Goal: Information Seeking & Learning: Find specific fact

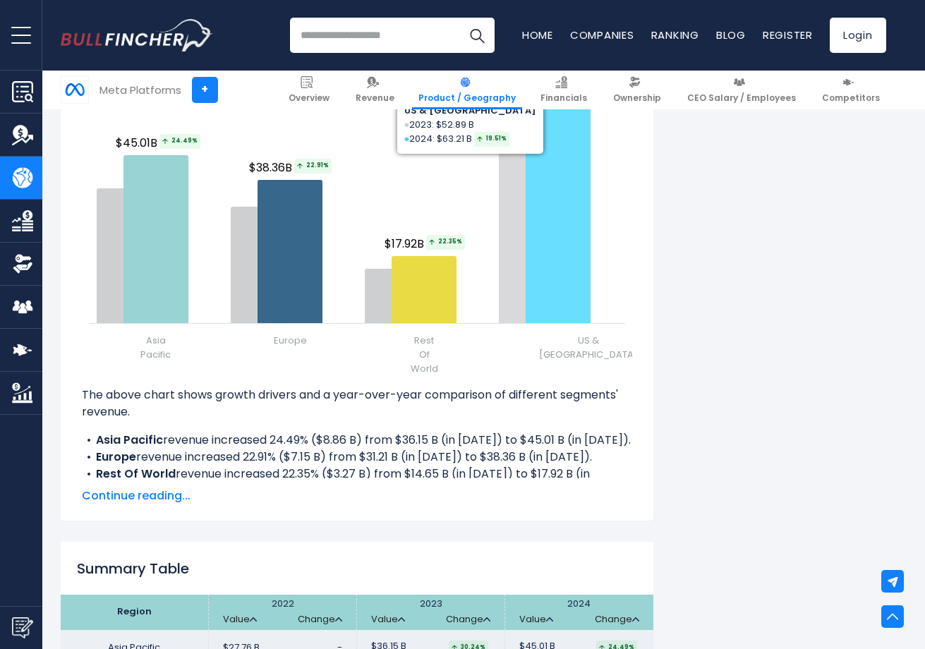
scroll to position [1760, 0]
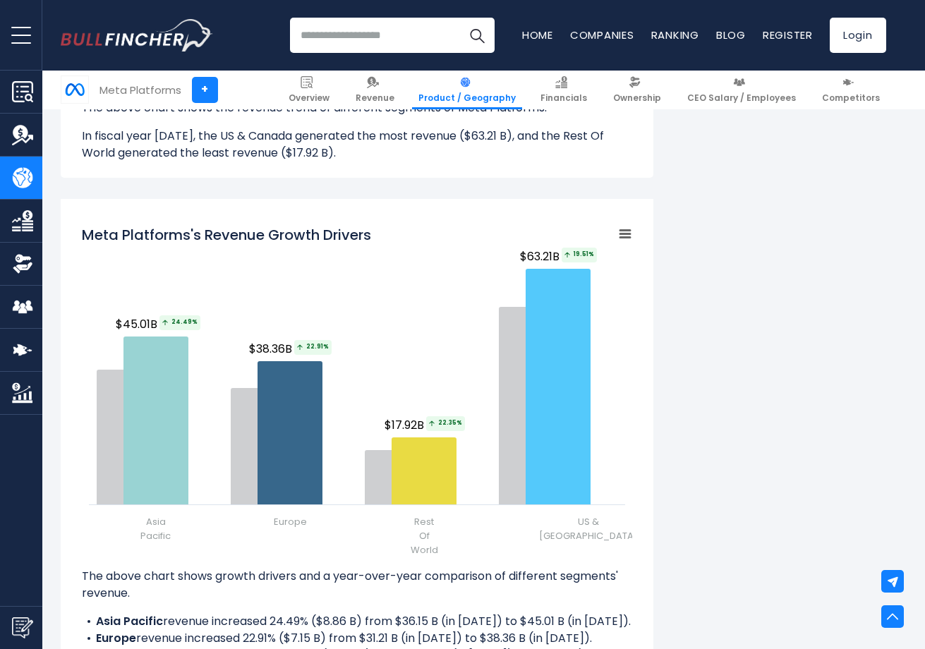
drag, startPoint x: 756, startPoint y: 366, endPoint x: 756, endPoint y: 313, distance: 52.2
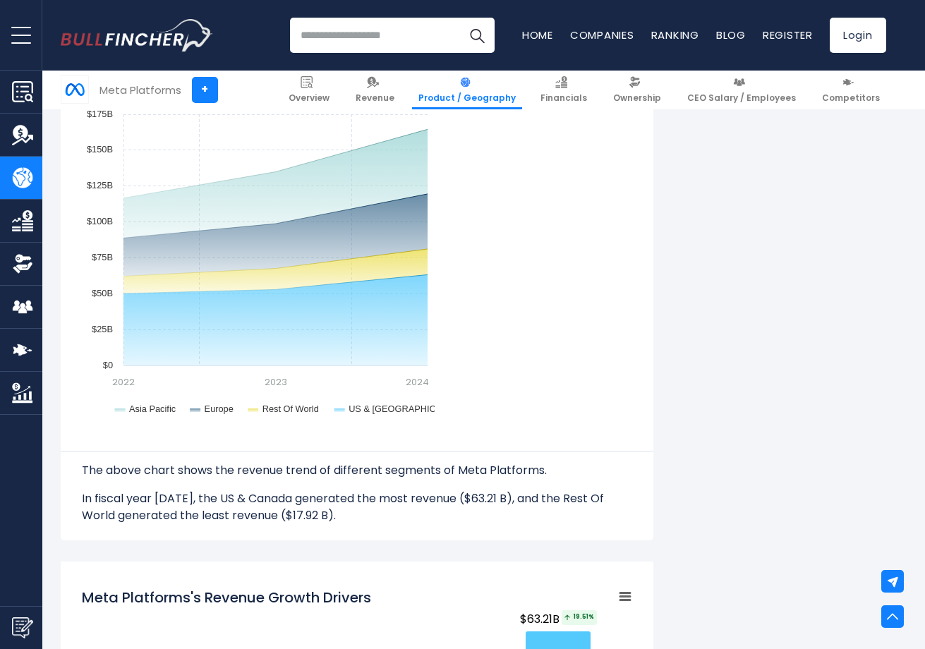
scroll to position [368, 0]
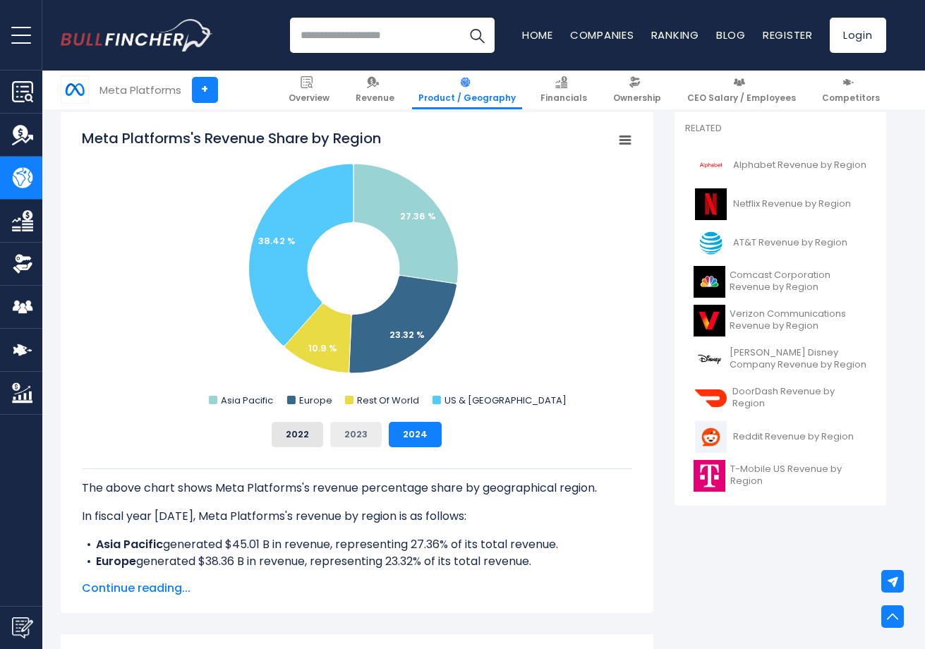
click at [363, 438] on button "2023" at bounding box center [356, 434] width 52 height 25
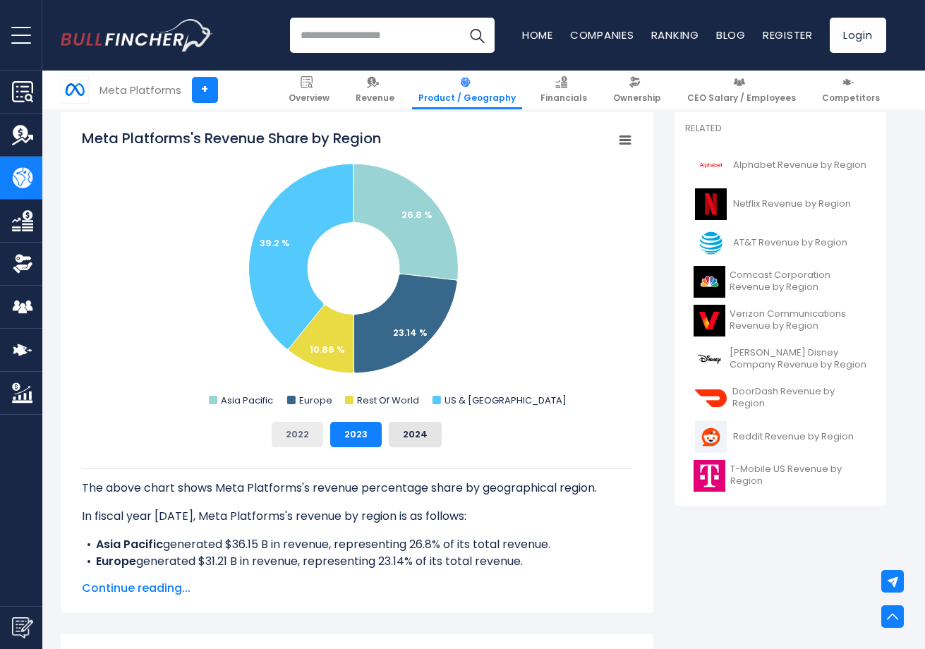
click at [306, 437] on button "2022" at bounding box center [298, 434] width 52 height 25
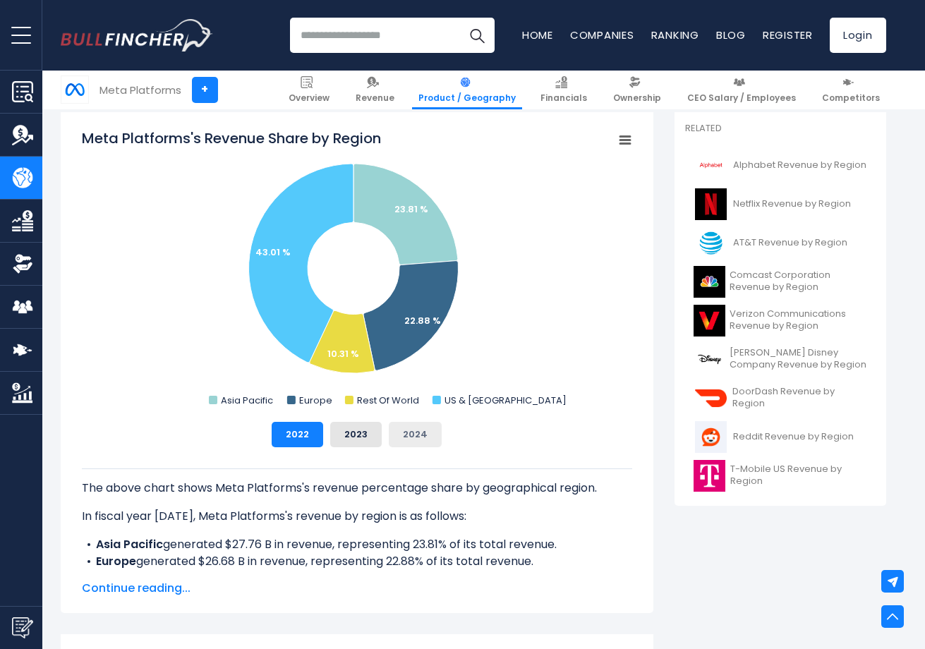
click at [425, 436] on button "2024" at bounding box center [415, 434] width 53 height 25
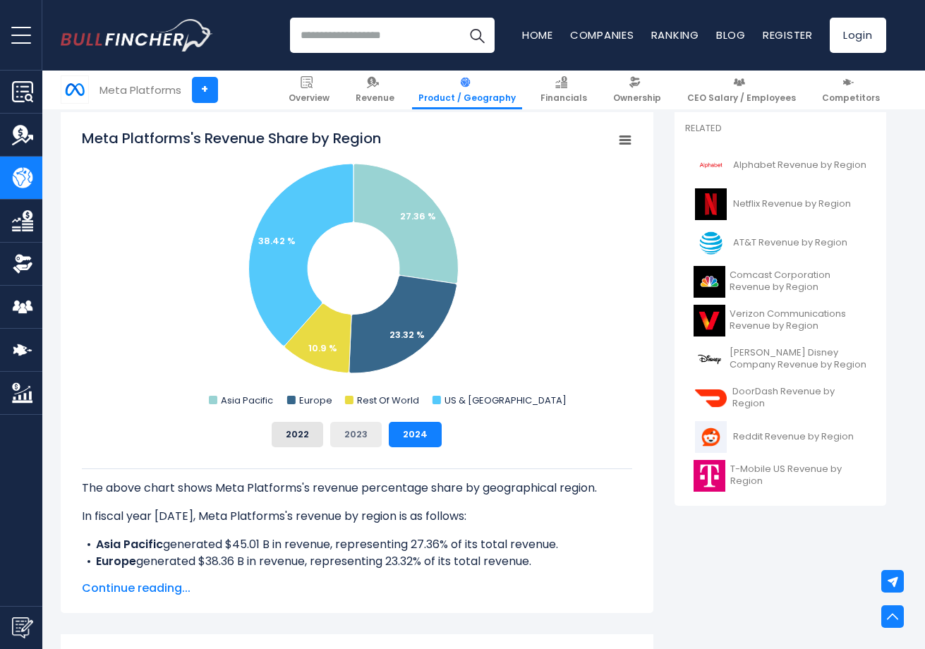
click at [357, 435] on button "2023" at bounding box center [356, 434] width 52 height 25
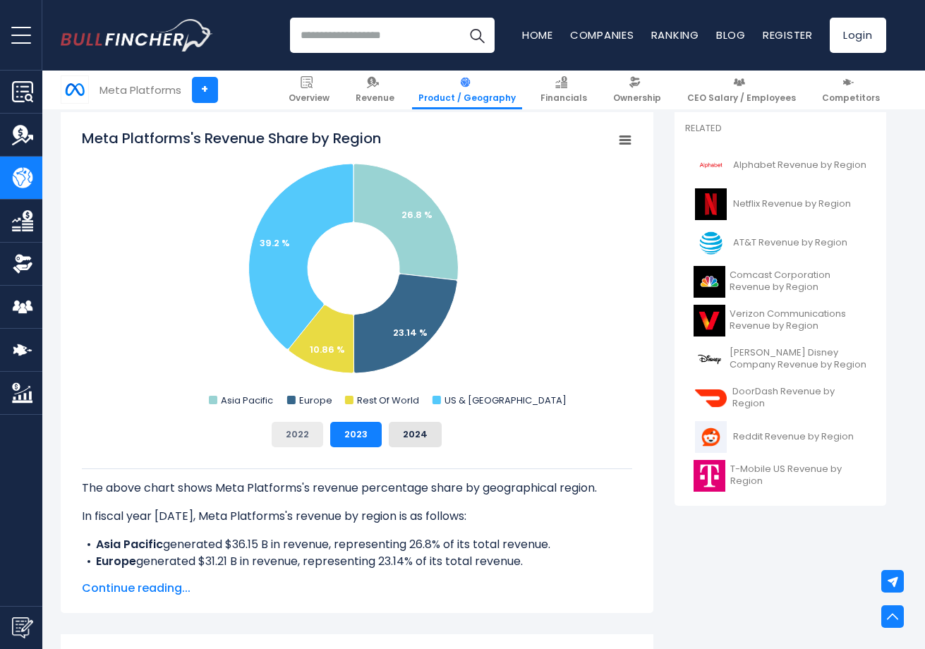
click at [281, 433] on button "2022" at bounding box center [298, 434] width 52 height 25
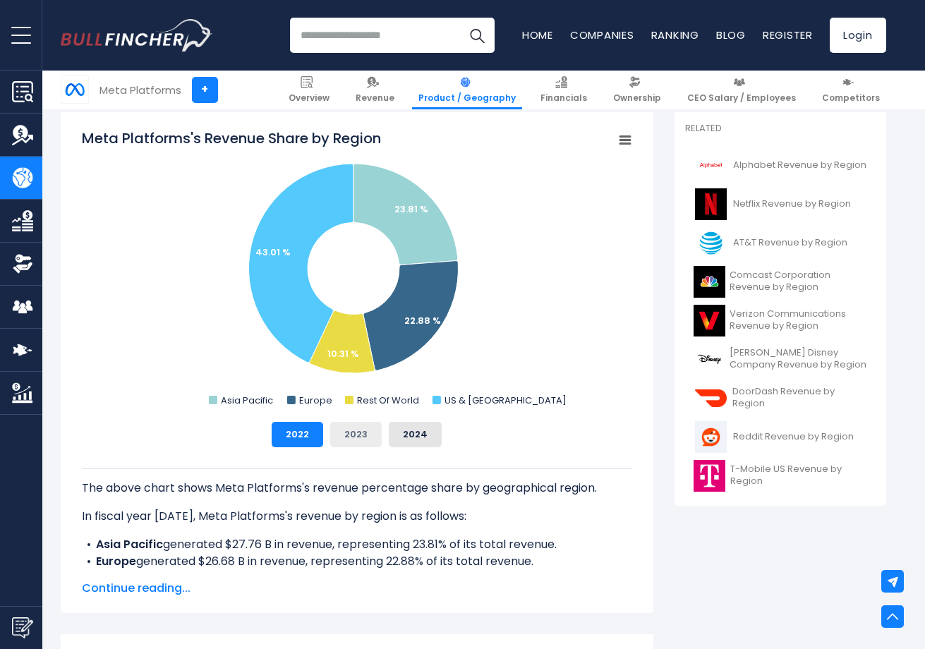
click at [370, 430] on button "2023" at bounding box center [356, 434] width 52 height 25
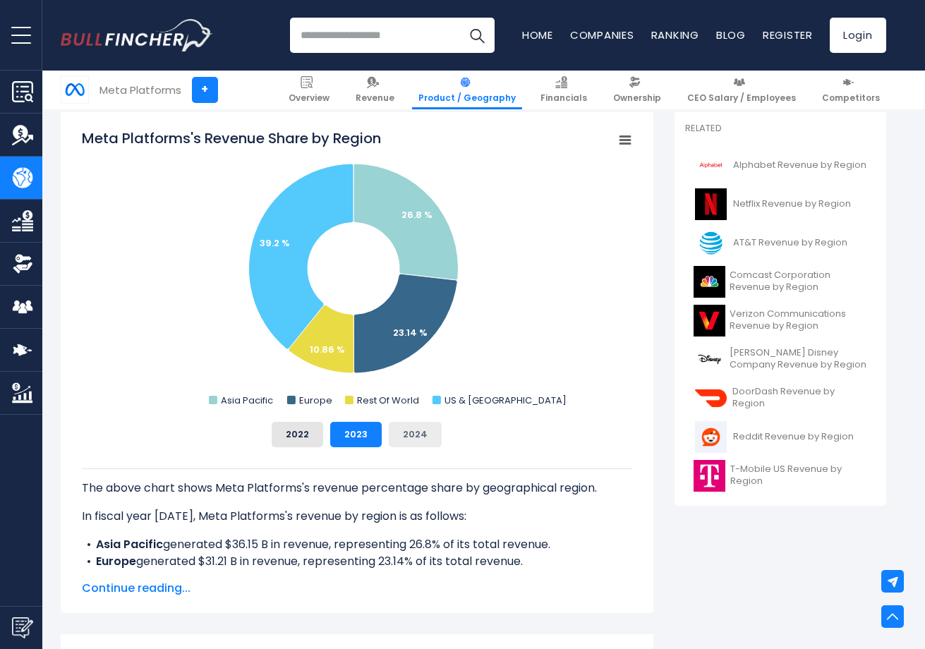
click at [411, 434] on button "2024" at bounding box center [415, 434] width 53 height 25
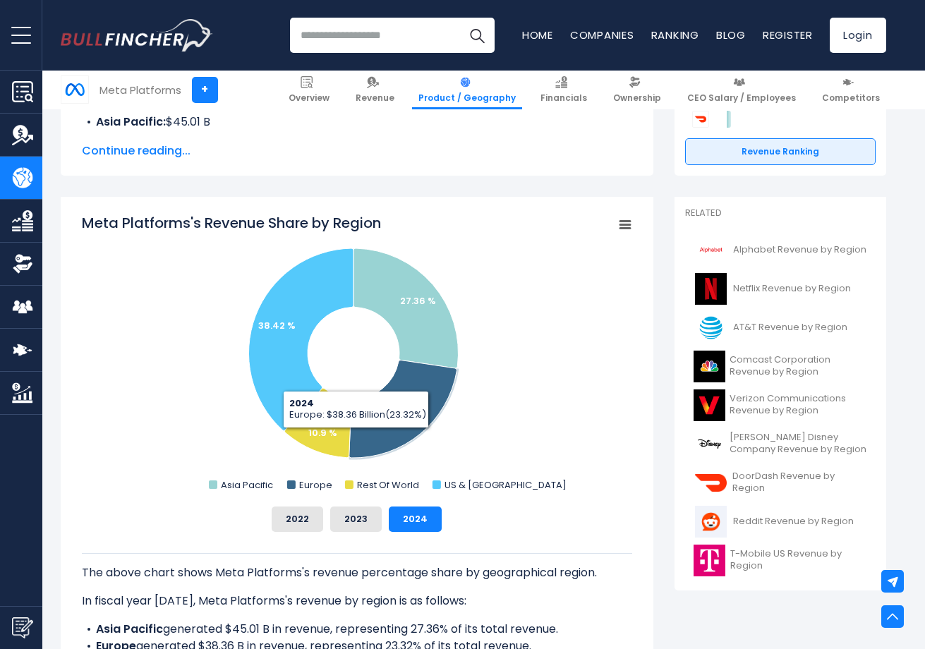
scroll to position [282, 0]
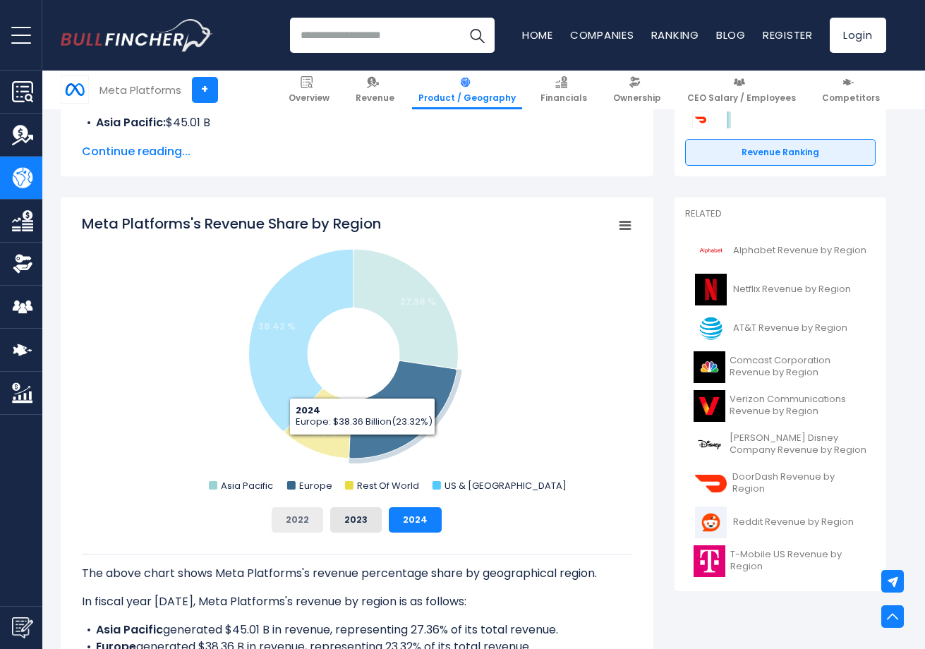
click at [303, 519] on button "2022" at bounding box center [298, 519] width 52 height 25
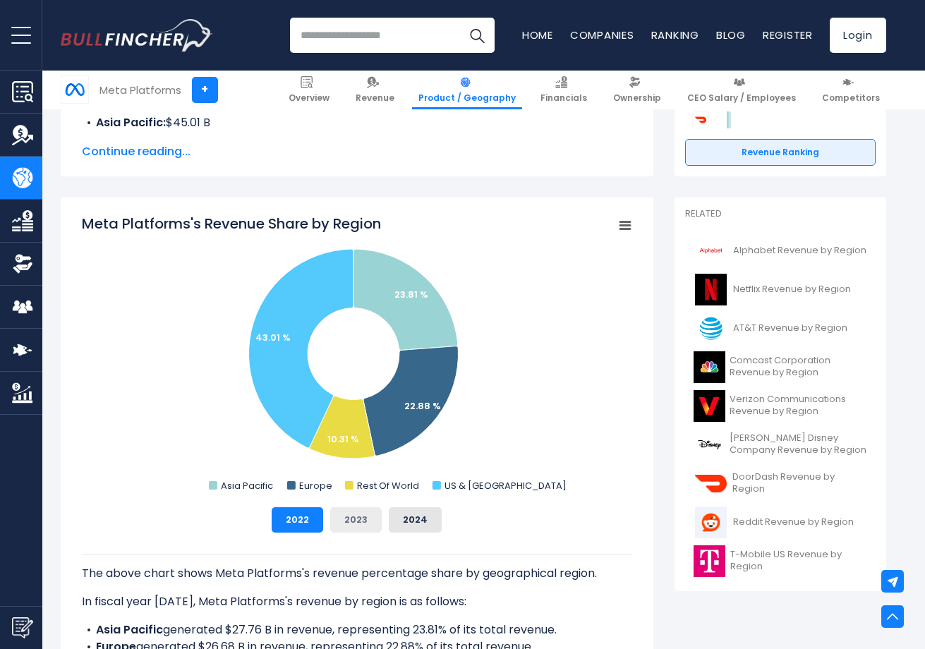
click at [346, 522] on button "2023" at bounding box center [356, 519] width 52 height 25
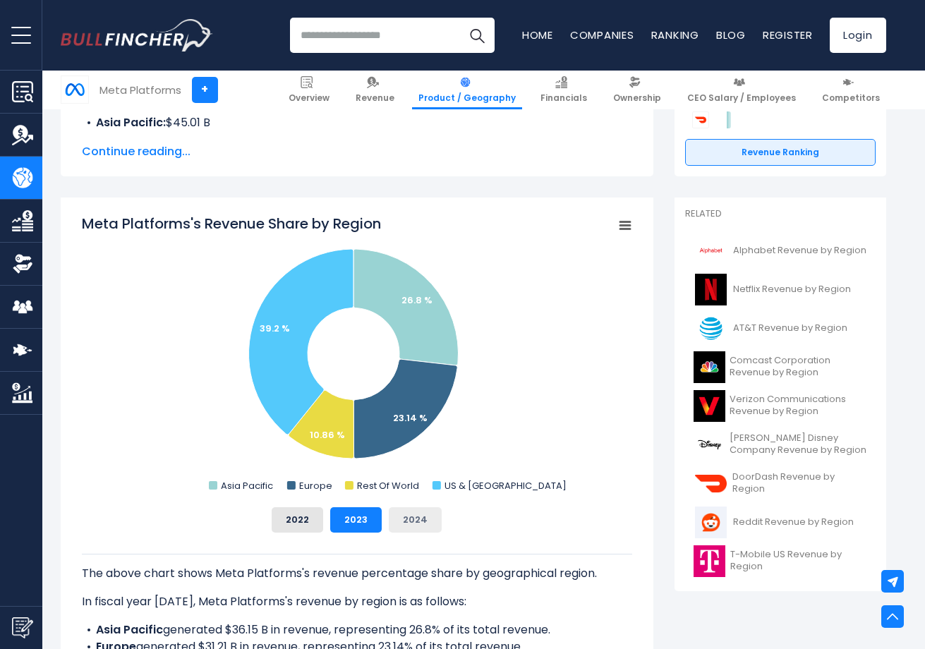
click at [423, 519] on button "2024" at bounding box center [415, 519] width 53 height 25
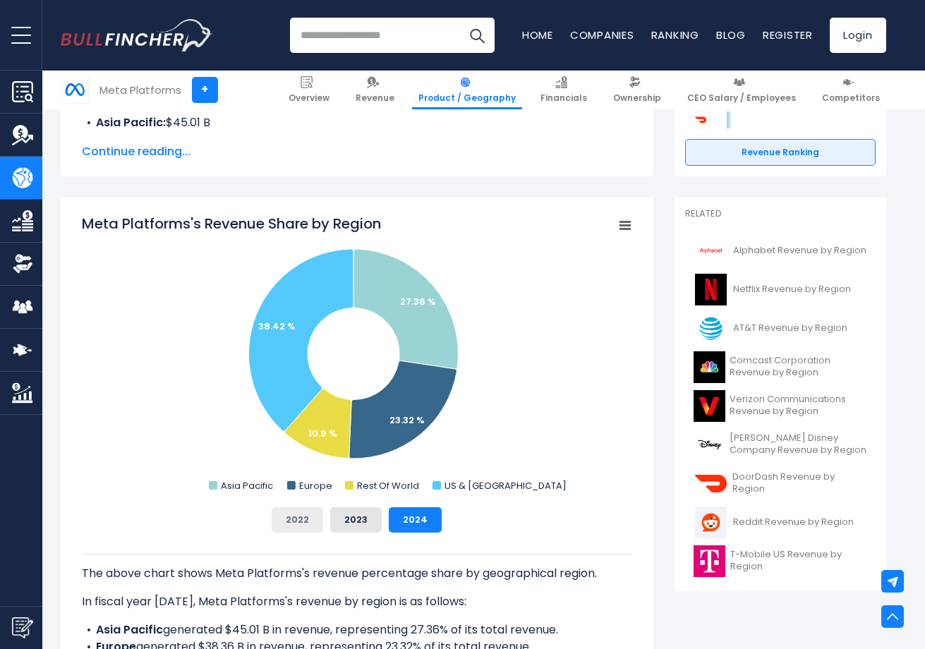
click at [313, 510] on button "2022" at bounding box center [298, 519] width 52 height 25
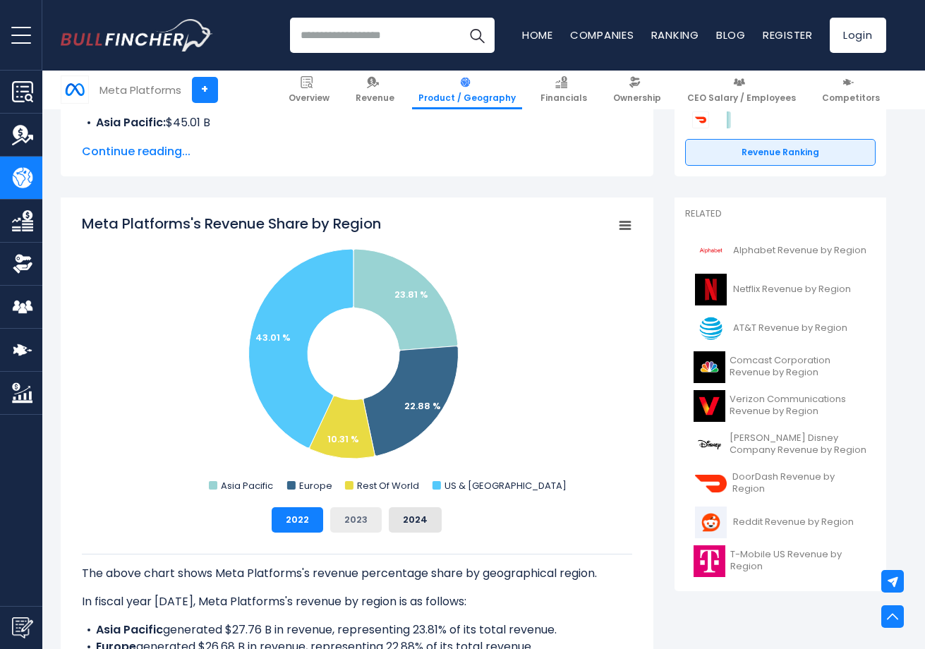
click at [339, 519] on button "2023" at bounding box center [356, 519] width 52 height 25
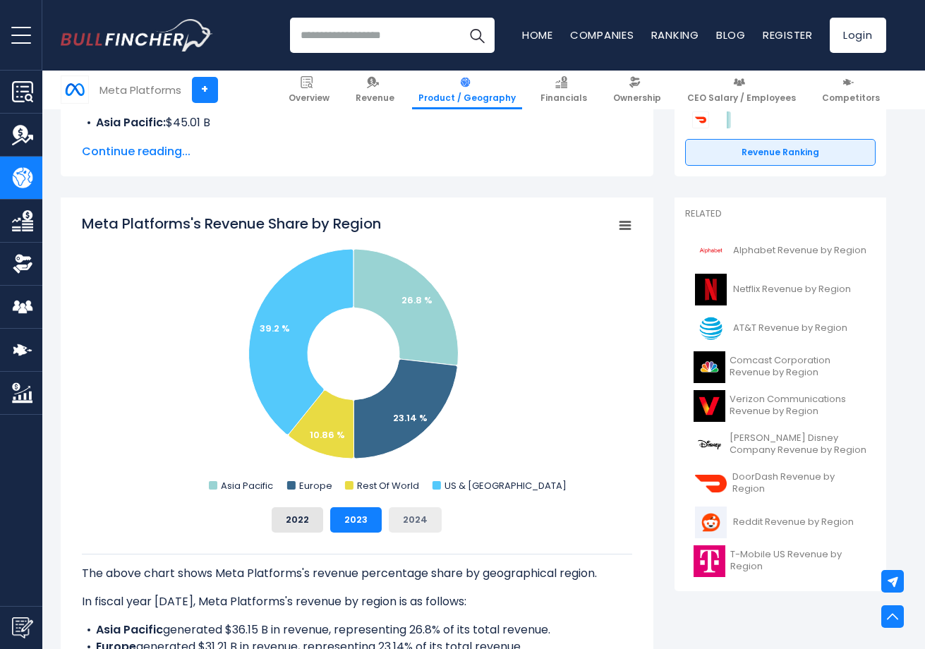
click at [409, 517] on button "2024" at bounding box center [415, 519] width 53 height 25
